Goal: Find contact information: Find contact information

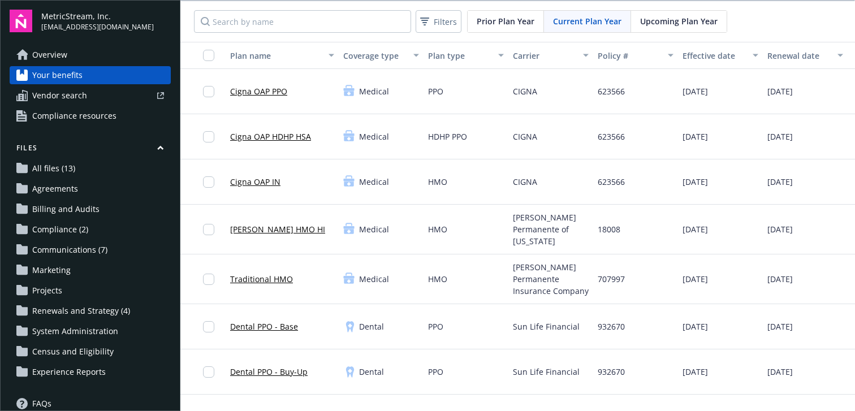
scroll to position [73, 0]
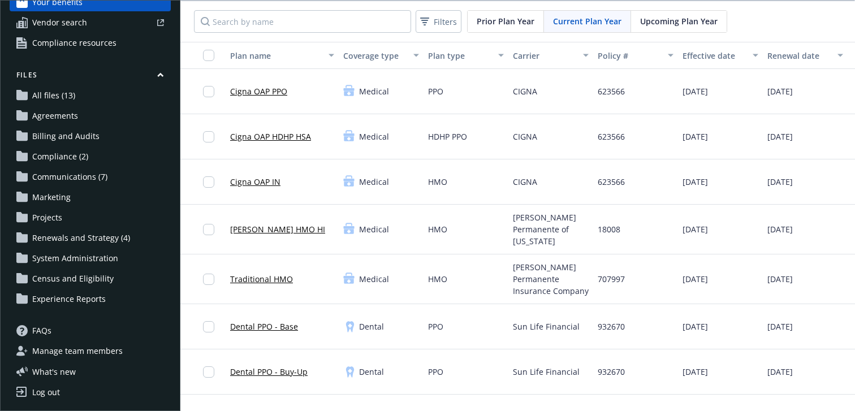
click at [83, 351] on span "Manage team members" at bounding box center [77, 351] width 90 height 18
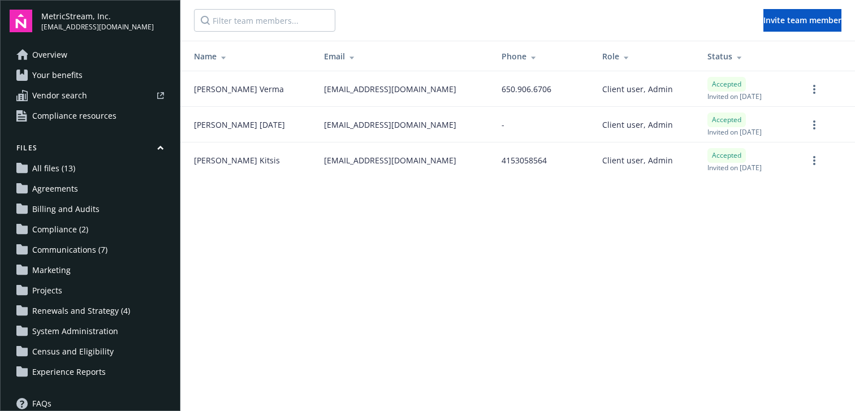
click at [88, 51] on link "Overview" at bounding box center [90, 55] width 161 height 18
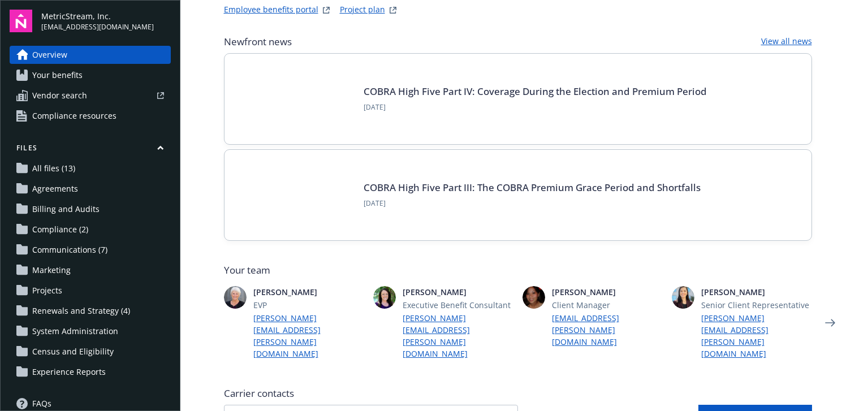
scroll to position [68, 0]
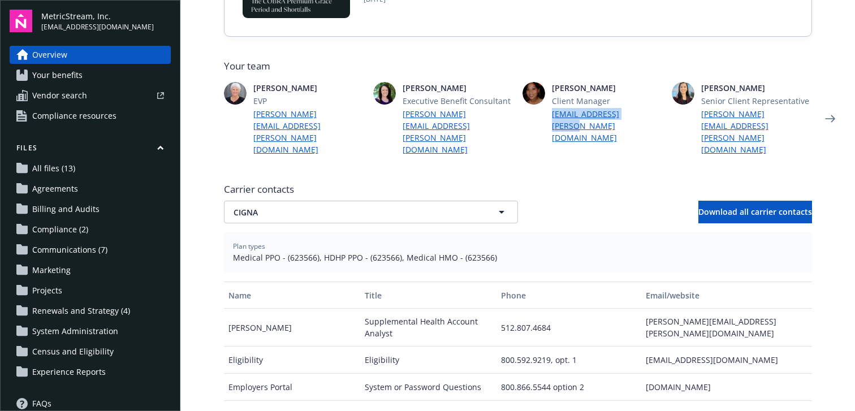
scroll to position [286, 0]
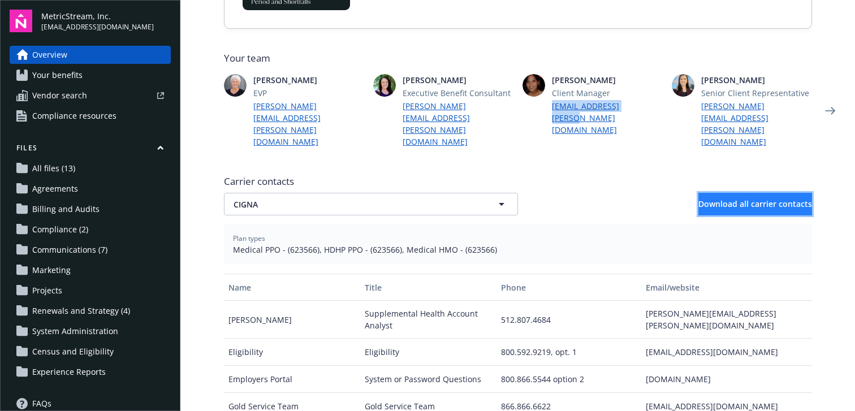
click at [712, 193] on button "Download all carrier contacts" at bounding box center [755, 204] width 114 height 23
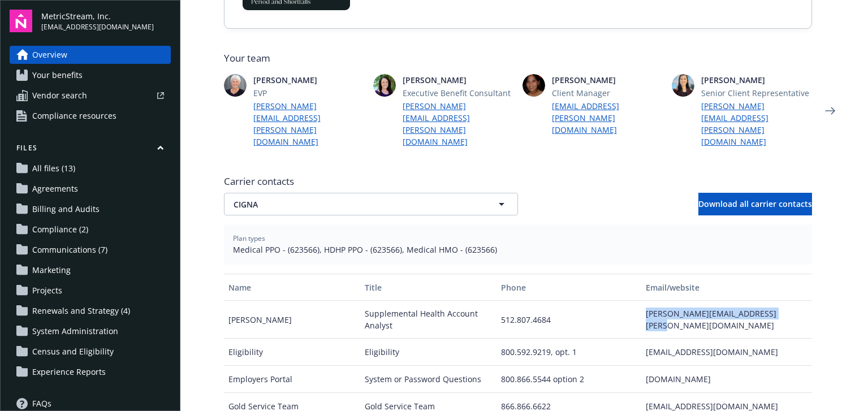
drag, startPoint x: 775, startPoint y: 297, endPoint x: 643, endPoint y: 295, distance: 131.8
click at [643, 301] on div "[PERSON_NAME][EMAIL_ADDRESS][PERSON_NAME][DOMAIN_NAME]" at bounding box center [726, 320] width 170 height 38
copy div "[PERSON_NAME][EMAIL_ADDRESS][PERSON_NAME][DOMAIN_NAME]"
drag, startPoint x: 553, startPoint y: 296, endPoint x: 502, endPoint y: 297, distance: 51.5
click at [502, 301] on div "512.807.4684" at bounding box center [568, 320] width 145 height 38
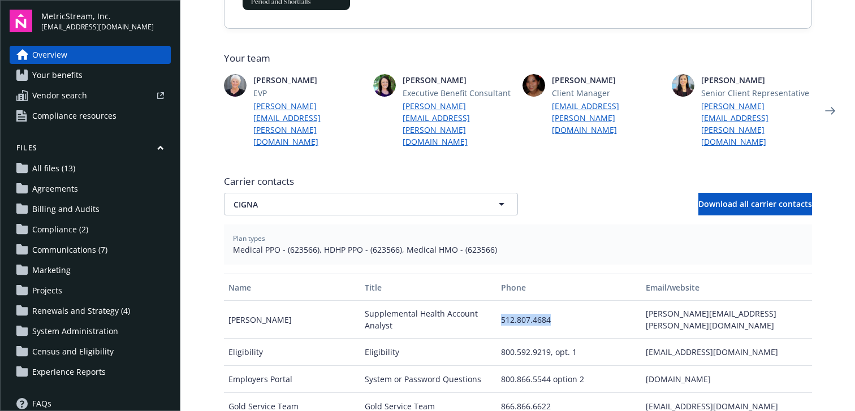
copy div "512.807.4684"
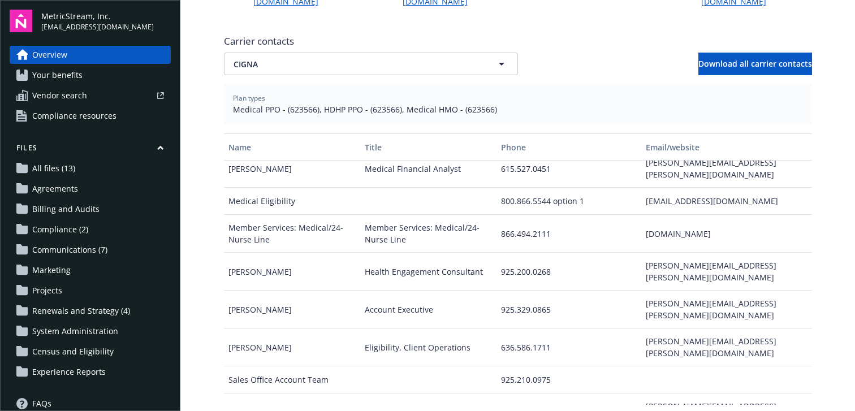
scroll to position [426, 0]
drag, startPoint x: 552, startPoint y: 258, endPoint x: 489, endPoint y: 258, distance: 63.9
click at [489, 290] on div "[PERSON_NAME] Account Executive 925.329.0865 [PERSON_NAME][EMAIL_ADDRESS][PERSO…" at bounding box center [518, 309] width 588 height 38
copy div "925.329.0865"
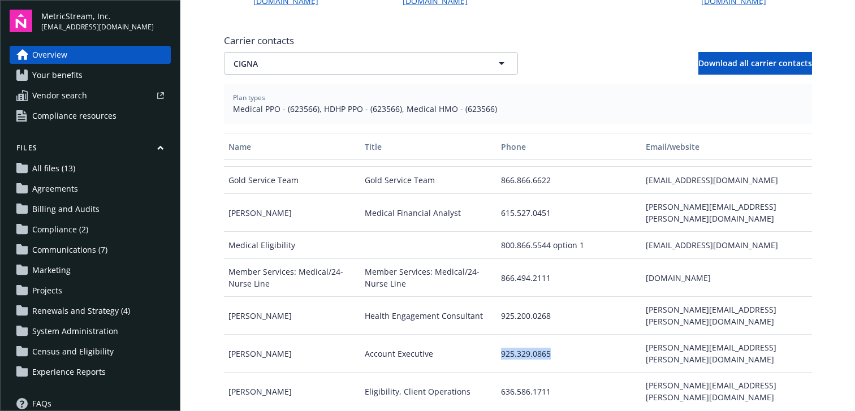
scroll to position [70, 0]
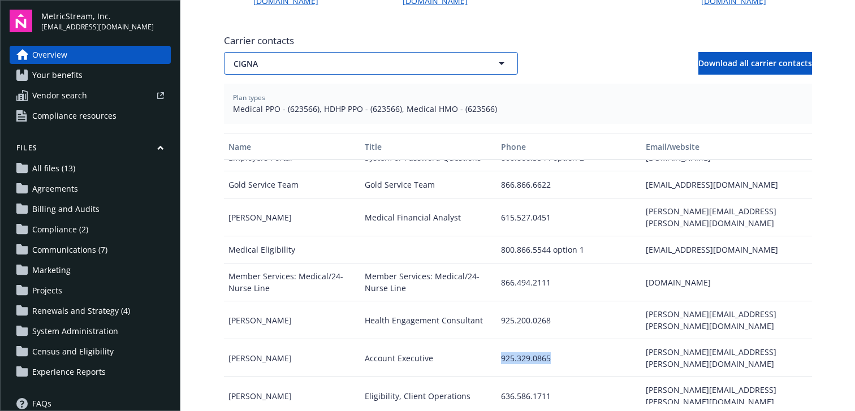
click at [486, 52] on button "CIGNA" at bounding box center [371, 63] width 294 height 23
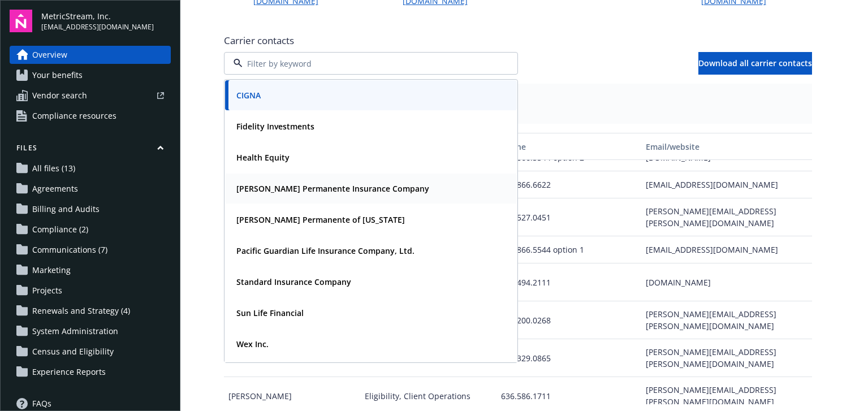
click at [410, 180] on div "[PERSON_NAME] Permanente Insurance Company" at bounding box center [371, 188] width 278 height 16
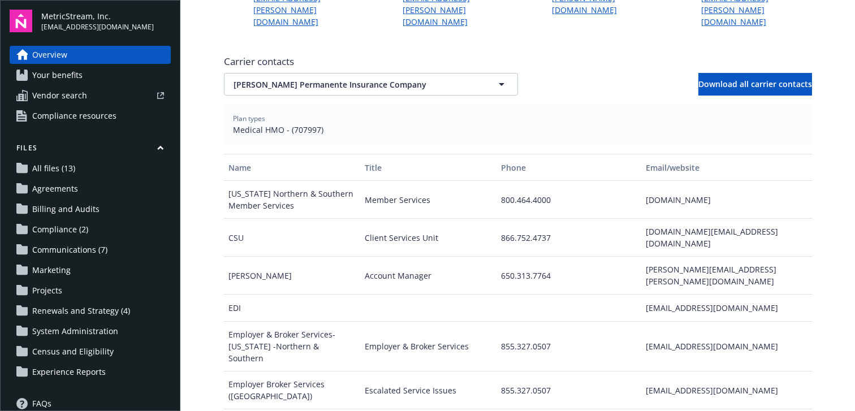
scroll to position [396, 0]
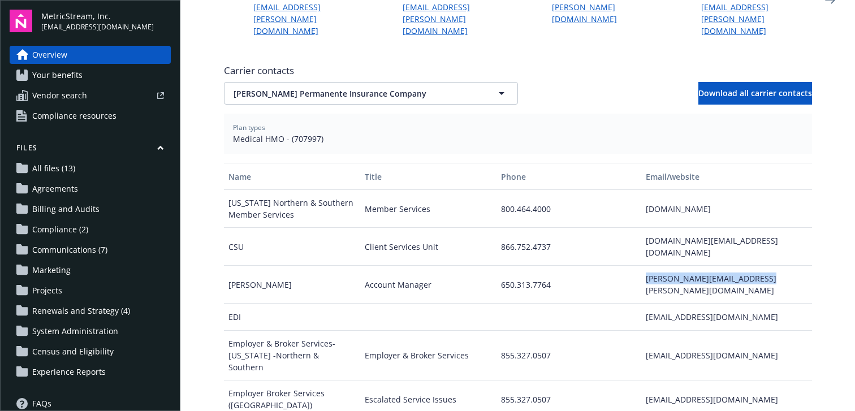
drag, startPoint x: 764, startPoint y: 244, endPoint x: 645, endPoint y: 247, distance: 119.3
click at [645, 266] on div "[PERSON_NAME][EMAIL_ADDRESS][PERSON_NAME][DOMAIN_NAME]" at bounding box center [726, 285] width 170 height 38
copy div "[PERSON_NAME][EMAIL_ADDRESS][PERSON_NAME][DOMAIN_NAME]"
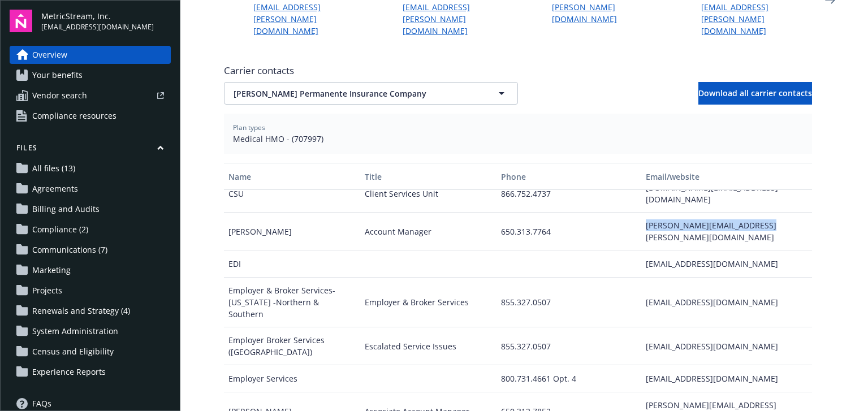
scroll to position [54, 0]
drag, startPoint x: 544, startPoint y: 189, endPoint x: 521, endPoint y: 191, distance: 23.2
click at [521, 212] on div "650.313.7764" at bounding box center [568, 231] width 145 height 38
drag, startPoint x: 556, startPoint y: 191, endPoint x: 494, endPoint y: 191, distance: 62.2
click at [494, 212] on div "[PERSON_NAME] Account Manager 650.313.7764 [PERSON_NAME][EMAIL_ADDRESS][PERSON_…" at bounding box center [518, 231] width 588 height 38
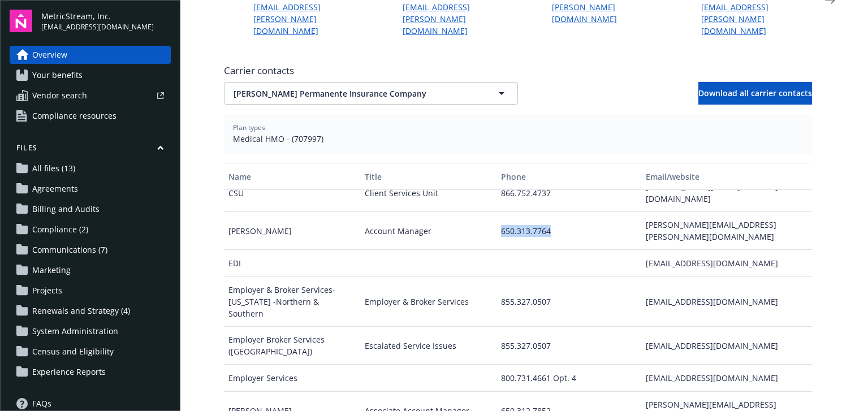
copy div "650.313.7764"
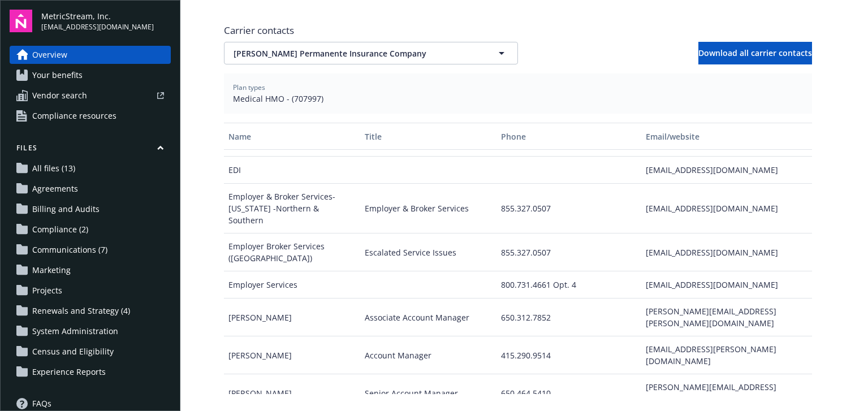
scroll to position [92, 0]
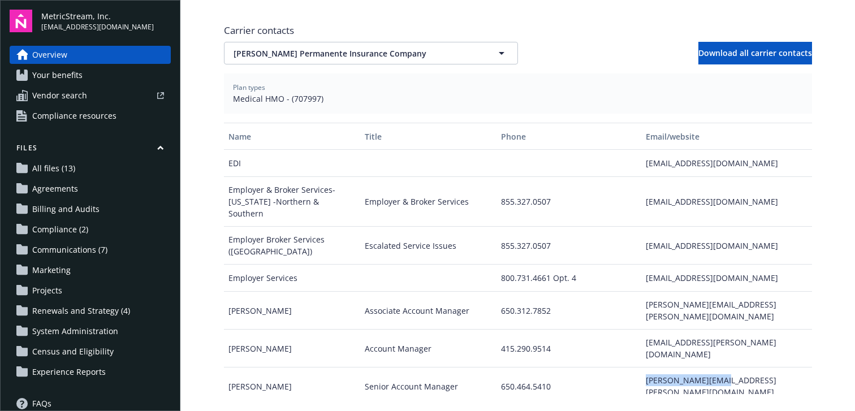
drag, startPoint x: 727, startPoint y: 301, endPoint x: 645, endPoint y: 306, distance: 81.6
click at [645, 368] on div "[PERSON_NAME][EMAIL_ADDRESS][PERSON_NAME][DOMAIN_NAME]" at bounding box center [726, 387] width 170 height 38
copy div "[PERSON_NAME][EMAIL_ADDRESS][PERSON_NAME][DOMAIN_NAME]"
drag, startPoint x: 550, startPoint y: 304, endPoint x: 484, endPoint y: 310, distance: 65.9
click at [484, 368] on div "[PERSON_NAME] Senior Account Manager 650.464.5410 [PERSON_NAME][EMAIL_ADDRESS][…" at bounding box center [518, 387] width 588 height 38
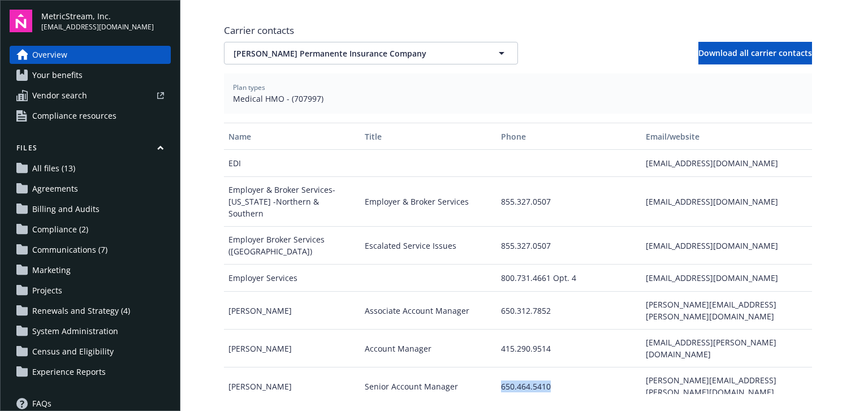
copy div "650.464.5410"
click at [378, 42] on button "[PERSON_NAME] Permanente Insurance Company" at bounding box center [371, 53] width 294 height 23
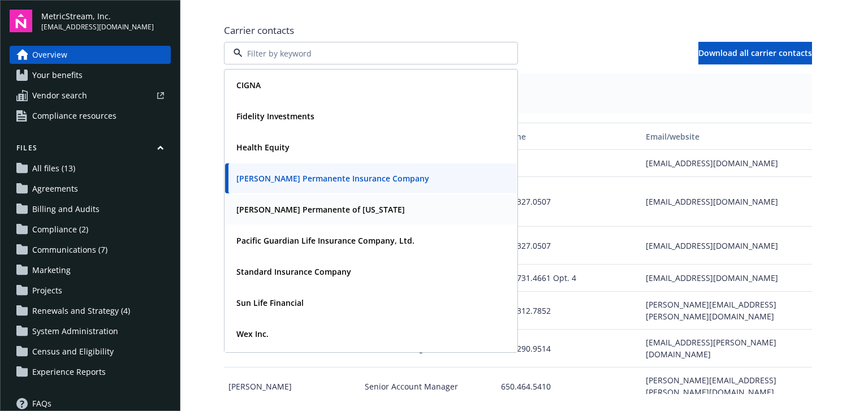
click at [336, 204] on strong "[PERSON_NAME] Permanente of [US_STATE]" at bounding box center [320, 209] width 168 height 11
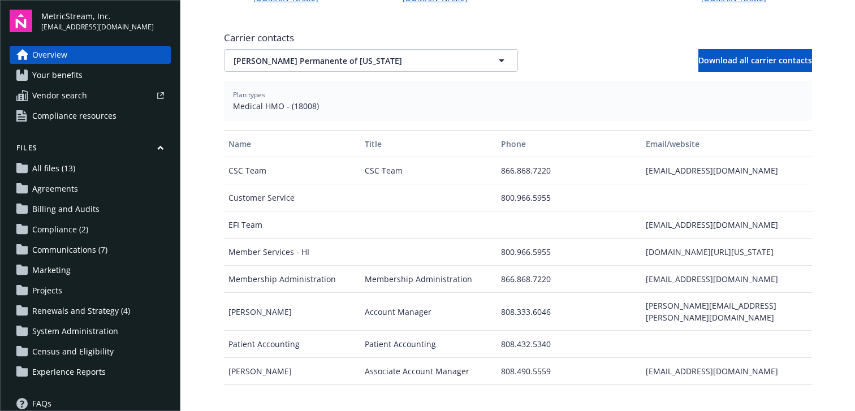
scroll to position [430, 0]
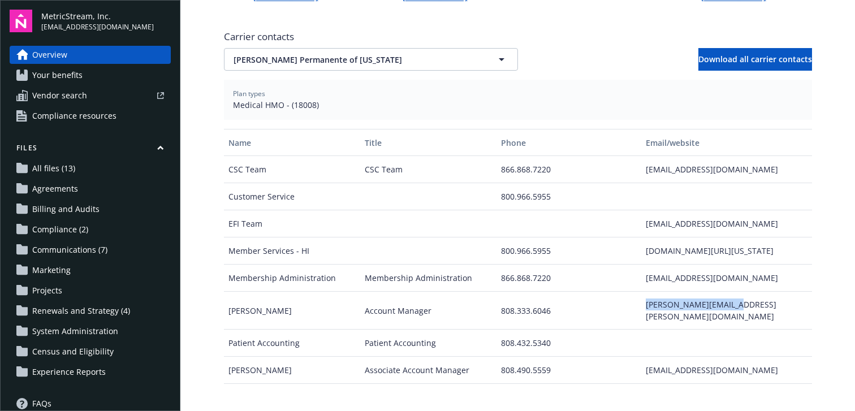
drag, startPoint x: 733, startPoint y: 281, endPoint x: 647, endPoint y: 284, distance: 86.0
click at [647, 292] on div "[PERSON_NAME][EMAIL_ADDRESS][PERSON_NAME][DOMAIN_NAME]" at bounding box center [726, 311] width 170 height 38
copy div "[PERSON_NAME][EMAIL_ADDRESS][PERSON_NAME][DOMAIN_NAME]"
drag, startPoint x: 552, startPoint y: 282, endPoint x: 498, endPoint y: 286, distance: 55.0
click at [498, 292] on div "808.333.6046" at bounding box center [568, 311] width 145 height 38
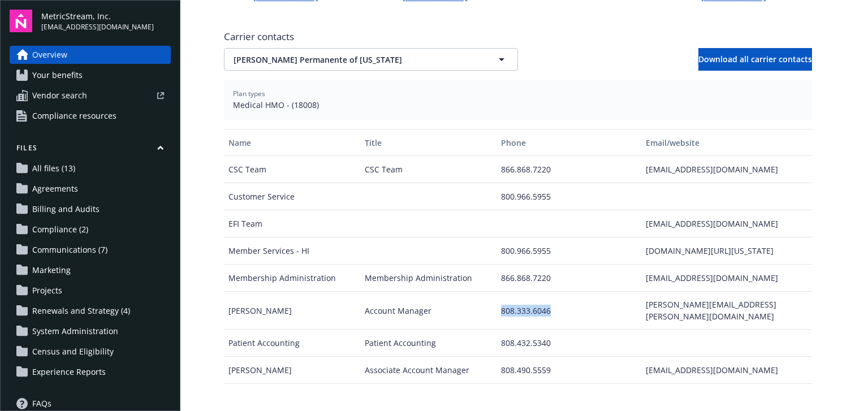
copy div "808.333.6046"
drag, startPoint x: 554, startPoint y: 336, endPoint x: 498, endPoint y: 339, distance: 56.0
click at [498, 357] on div "808.490.5559" at bounding box center [568, 370] width 145 height 27
copy div "808.490.5559"
click at [742, 357] on div "[EMAIL_ADDRESS][DOMAIN_NAME]" at bounding box center [726, 370] width 170 height 27
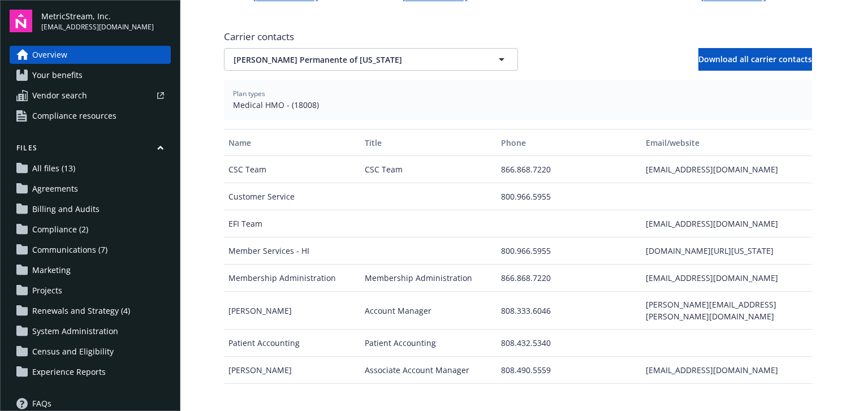
click at [742, 357] on div "[EMAIL_ADDRESS][DOMAIN_NAME]" at bounding box center [726, 370] width 170 height 27
drag, startPoint x: 735, startPoint y: 334, endPoint x: 645, endPoint y: 338, distance: 90.0
click at [645, 357] on div "[EMAIL_ADDRESS][DOMAIN_NAME]" at bounding box center [726, 370] width 170 height 27
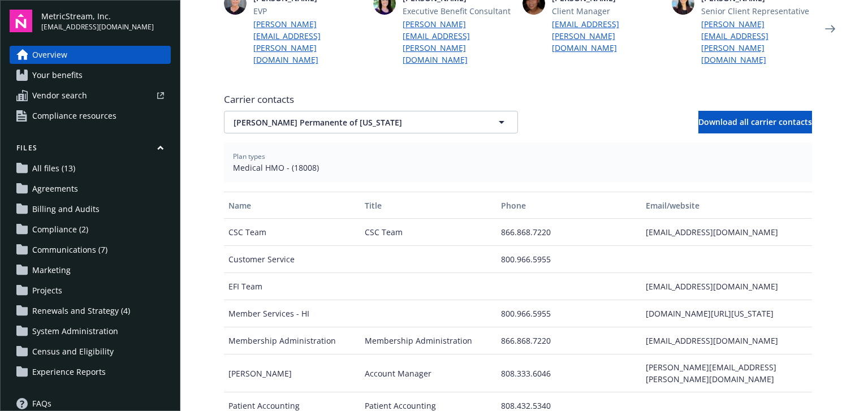
scroll to position [342, 0]
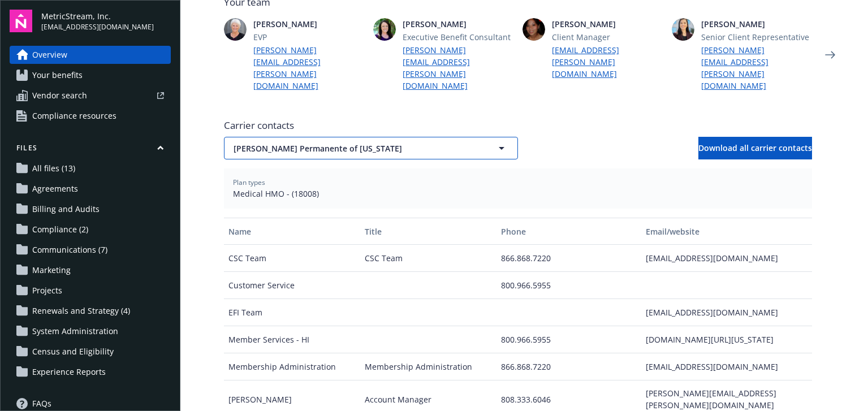
click at [387, 137] on button "[PERSON_NAME] Permanente of [US_STATE]" at bounding box center [371, 148] width 294 height 23
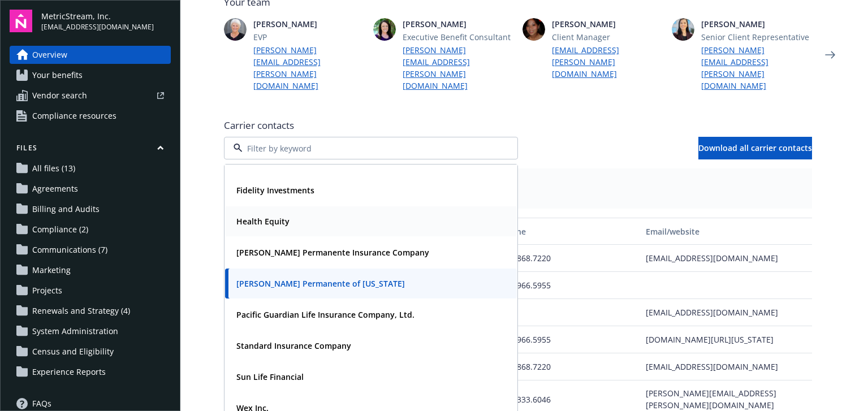
scroll to position [28, 0]
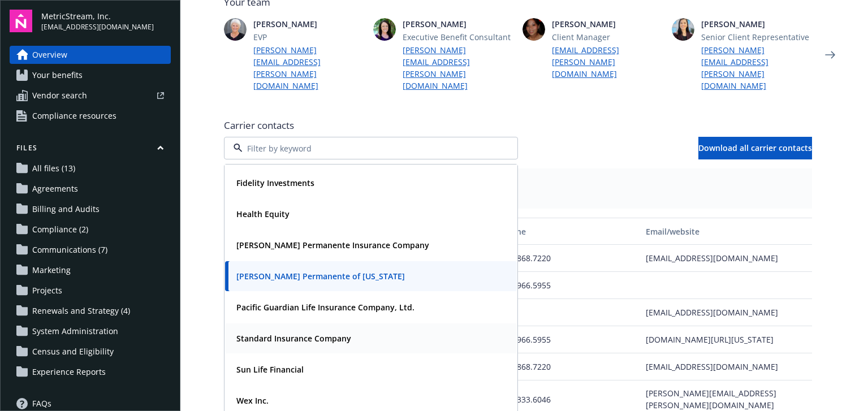
click at [395, 323] on div "Standard Insurance Company" at bounding box center [371, 338] width 292 height 30
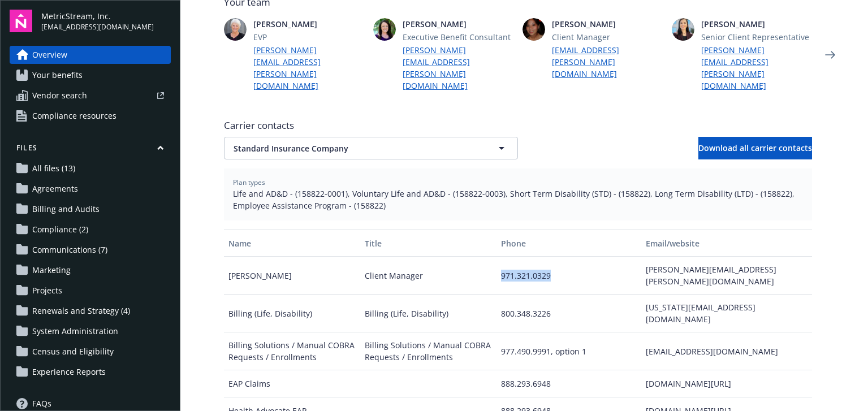
drag, startPoint x: 552, startPoint y: 250, endPoint x: 498, endPoint y: 252, distance: 53.7
click at [498, 257] on div "971.321.0329" at bounding box center [568, 276] width 145 height 38
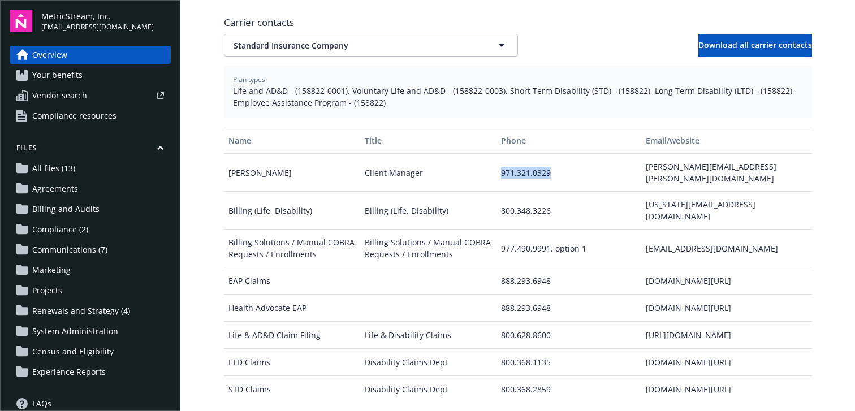
scroll to position [401, 0]
